Goal: Information Seeking & Learning: Find specific fact

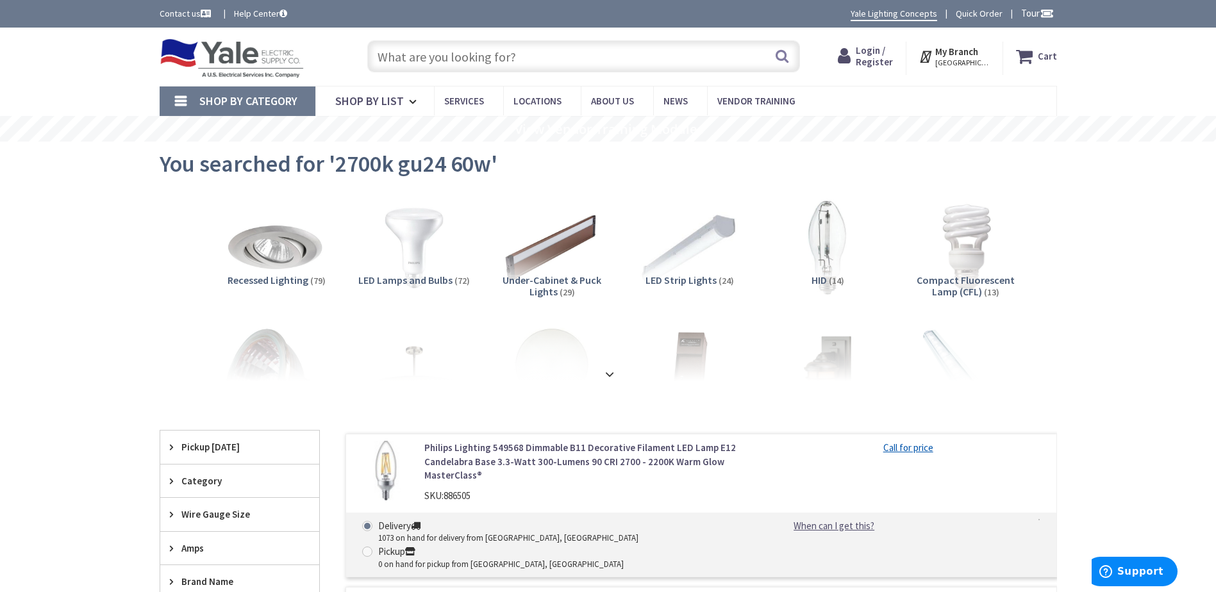
click at [709, 276] on span "LED Strip Lights" at bounding box center [681, 280] width 71 height 13
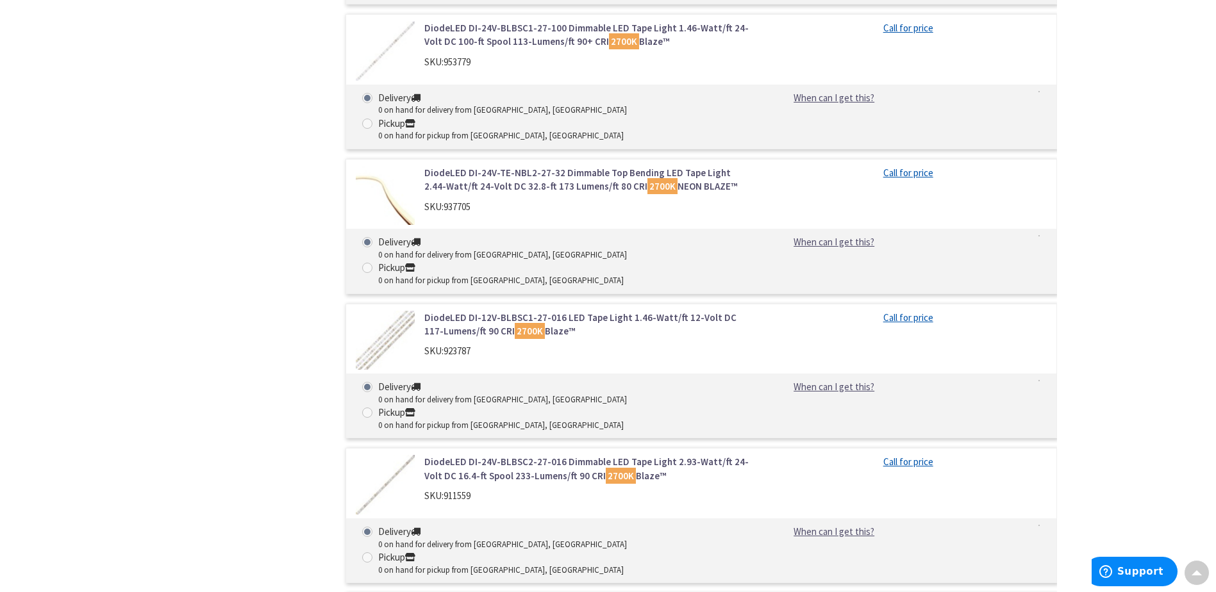
scroll to position [3039, 0]
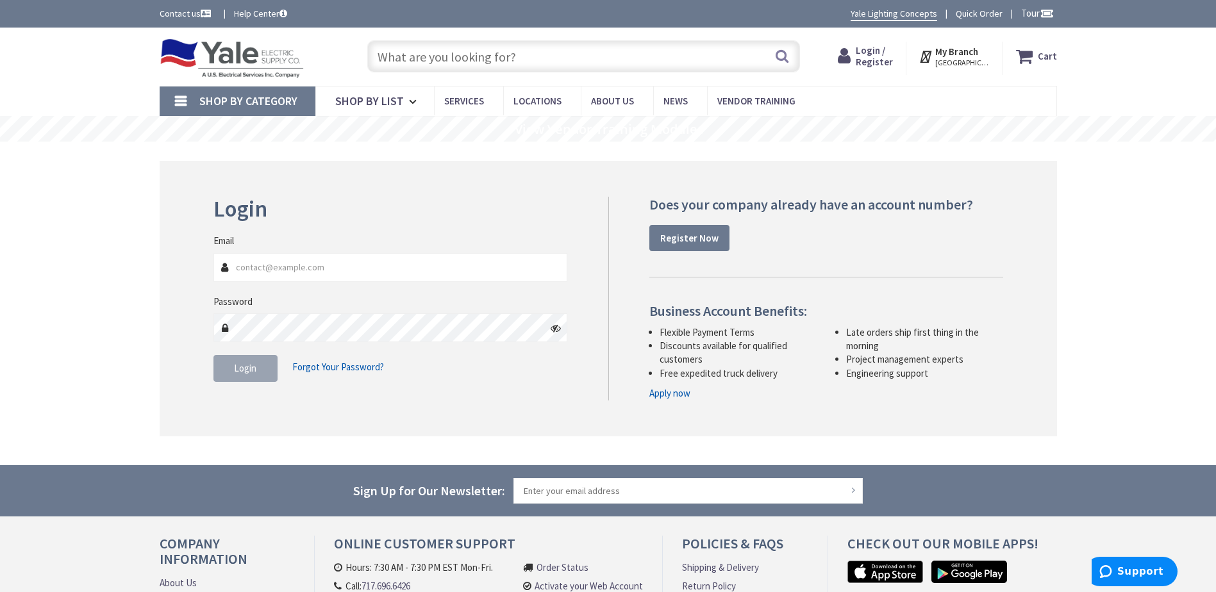
type input "[GEOGRAPHIC_DATA], [GEOGRAPHIC_DATA]"
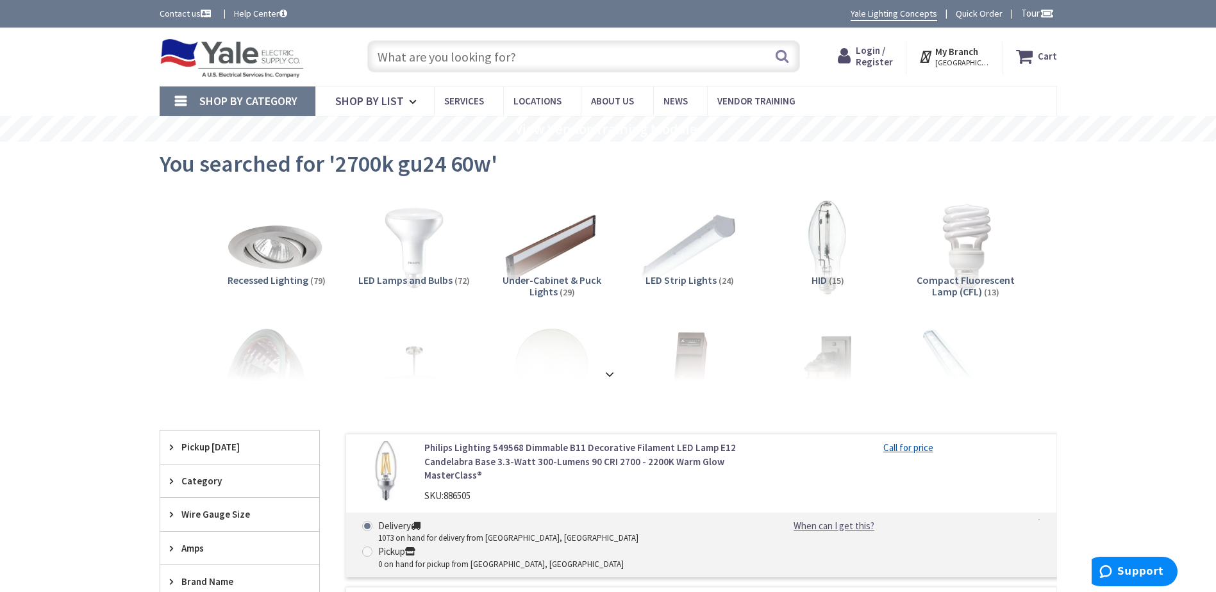
click at [869, 54] on span "Login / Register" at bounding box center [874, 56] width 37 height 24
